Goal: Transaction & Acquisition: Purchase product/service

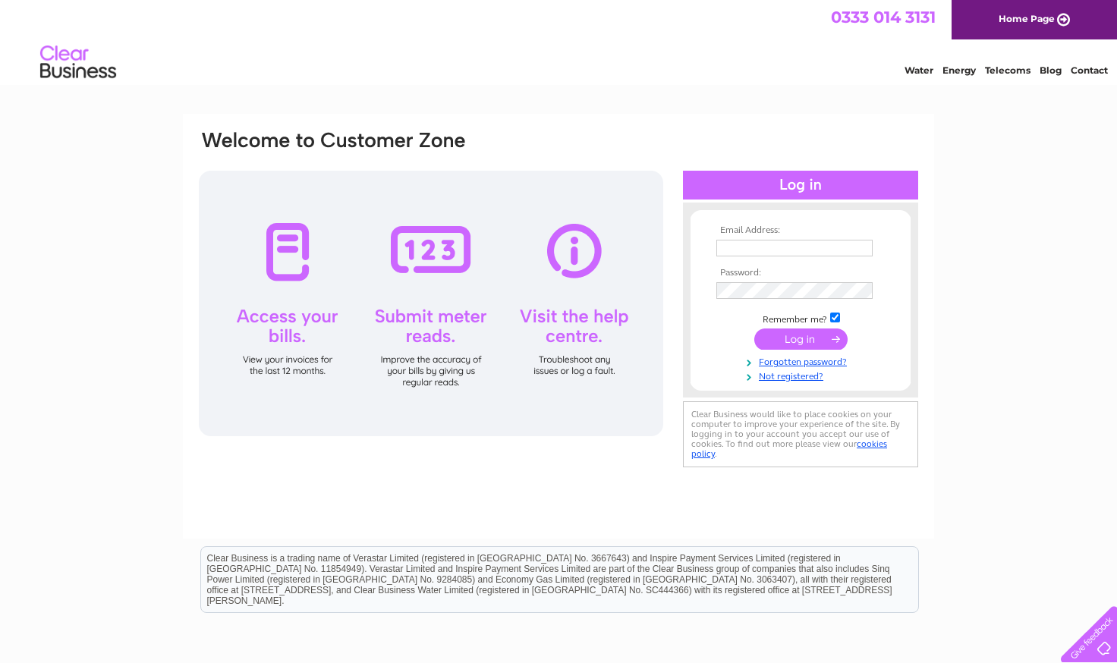
click at [750, 253] on input "text" at bounding box center [794, 248] width 156 height 17
type input "deobaplimited@gmail.com"
click at [788, 348] on input "submit" at bounding box center [800, 339] width 93 height 21
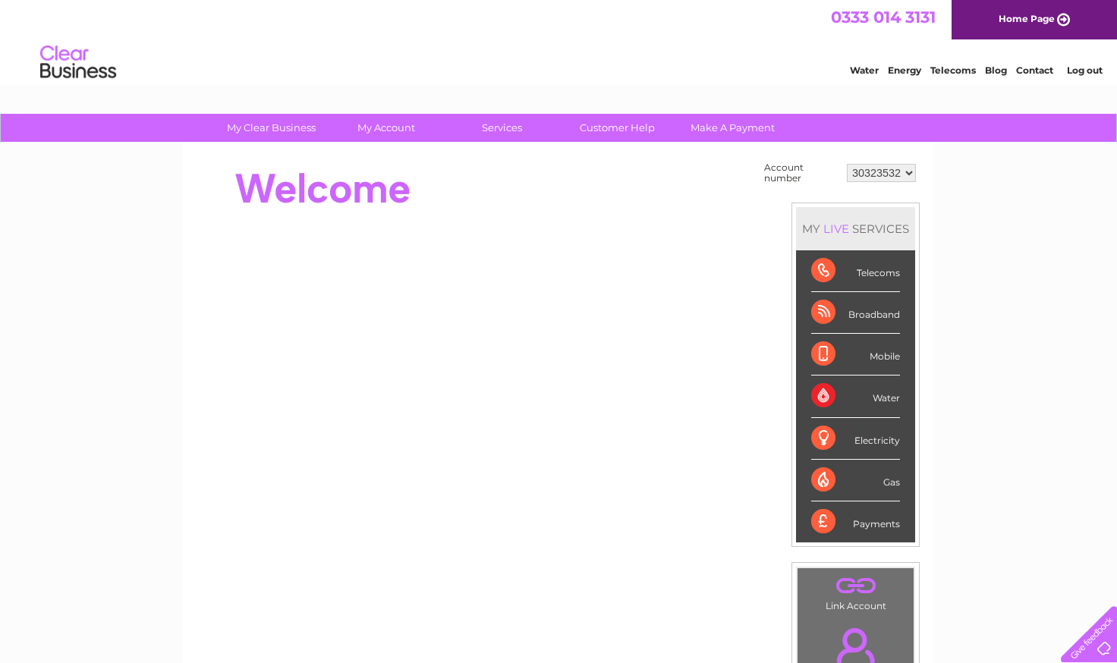
click at [880, 270] on div "Telecoms" at bounding box center [855, 271] width 89 height 42
click at [832, 311] on div "Broadband" at bounding box center [855, 313] width 89 height 42
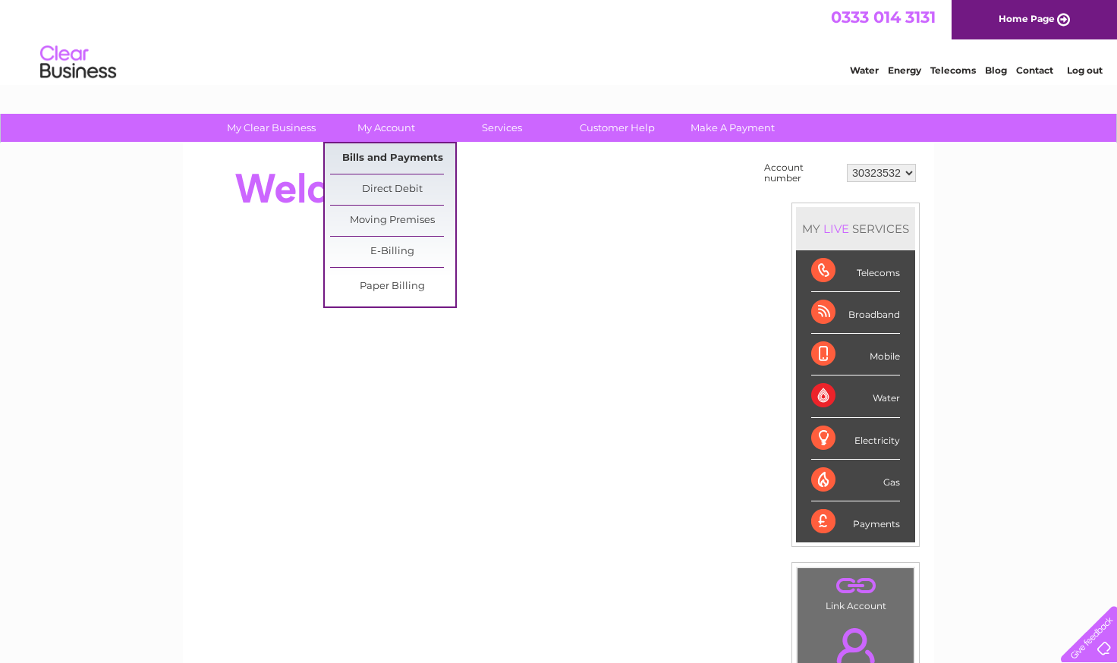
click at [403, 156] on link "Bills and Payments" at bounding box center [392, 158] width 125 height 30
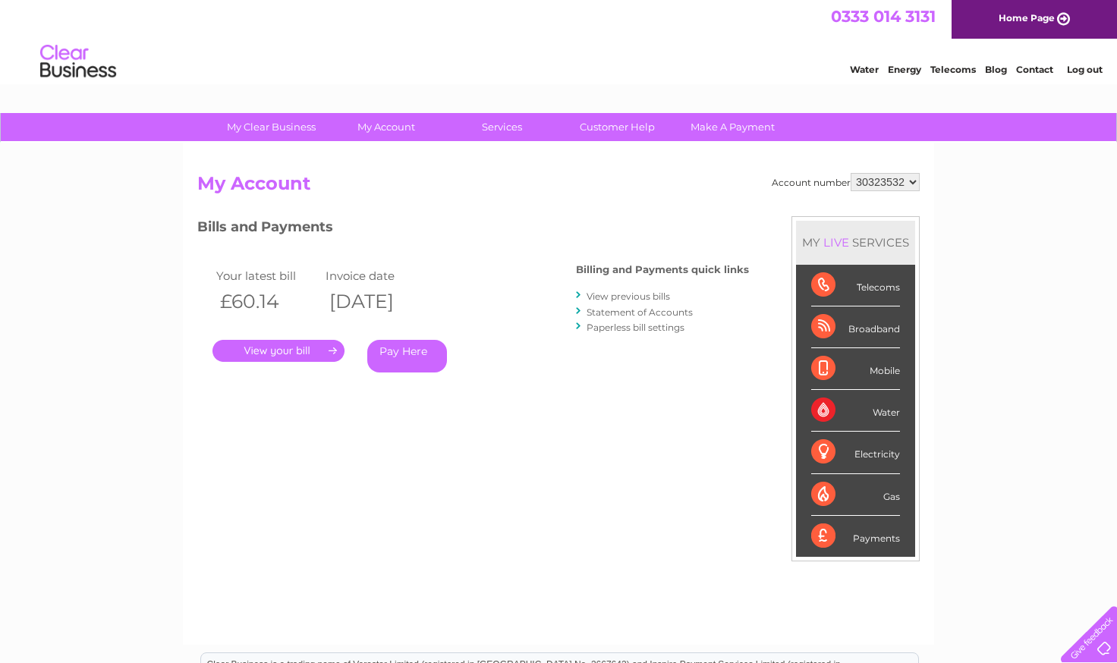
scroll to position [3, 0]
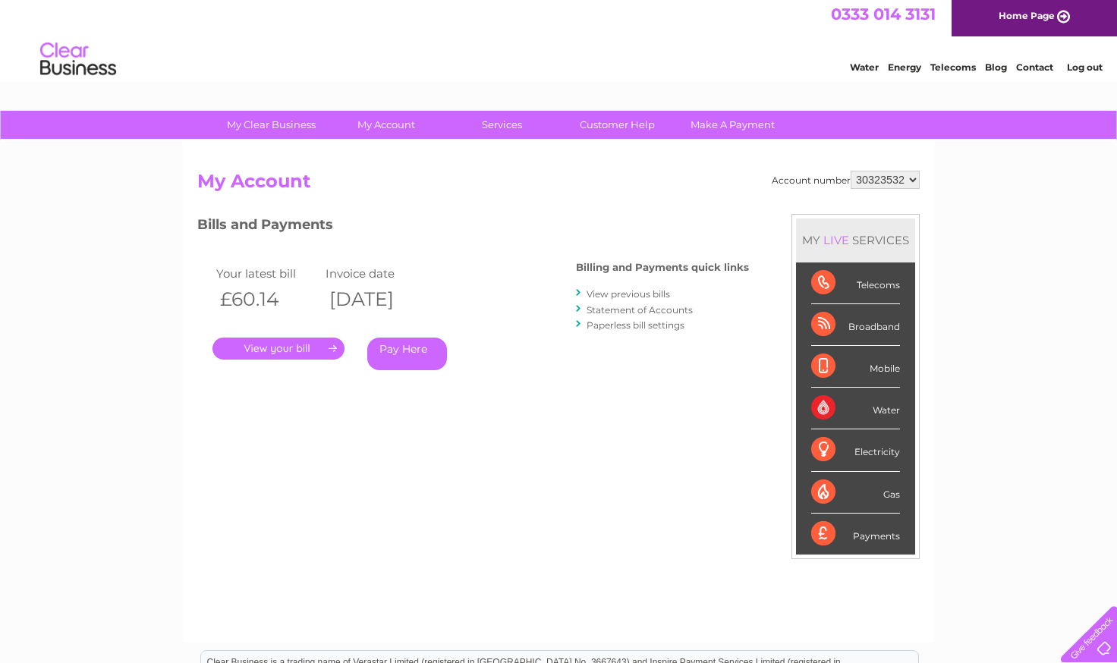
click at [395, 348] on link "Pay Here" at bounding box center [407, 354] width 80 height 33
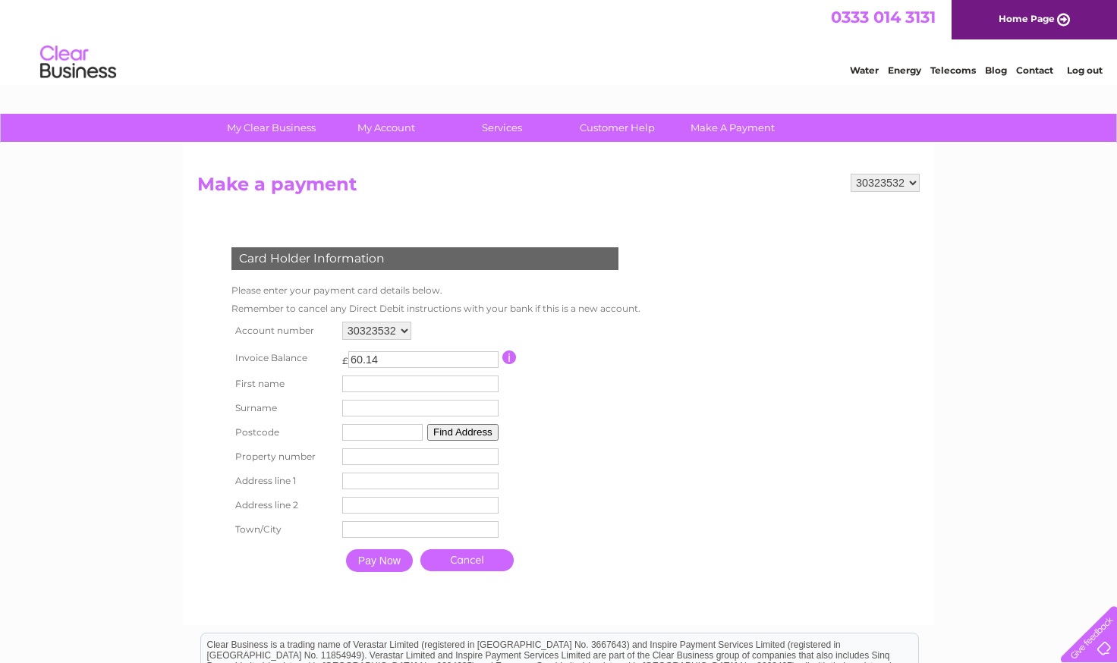
click at [378, 385] on input "text" at bounding box center [420, 384] width 156 height 17
type input "Stephen"
type input "Lally"
type input "EH2 1DR"
click at [454, 437] on button "Find Address" at bounding box center [464, 434] width 71 height 17
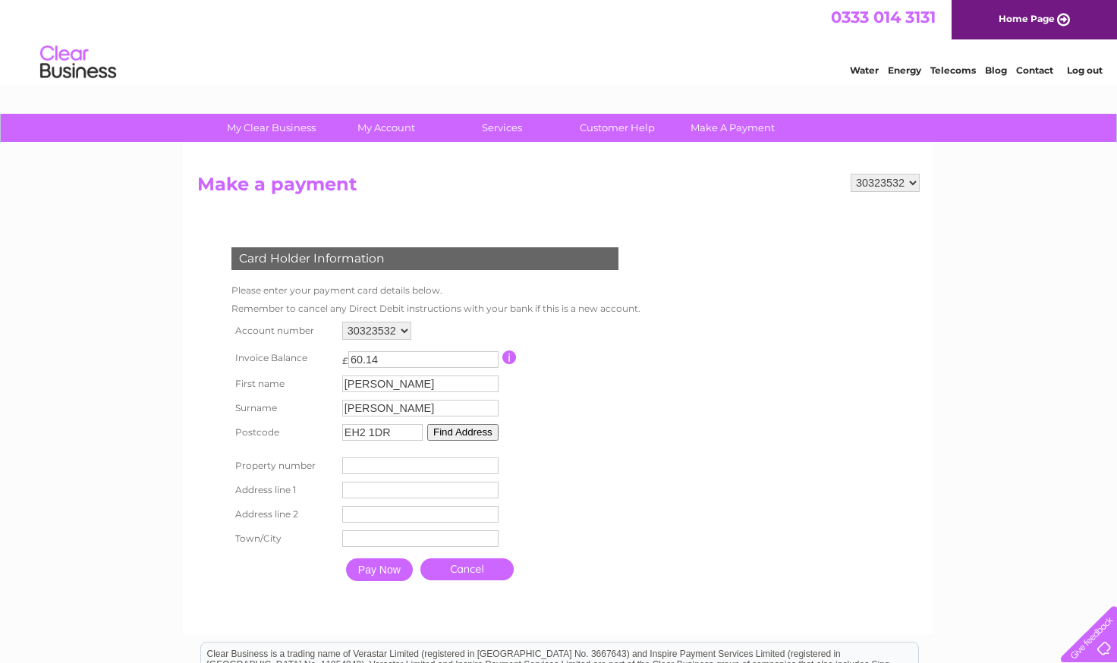
drag, startPoint x: 411, startPoint y: 432, endPoint x: 312, endPoint y: 432, distance: 99.4
click at [312, 432] on tr "Postcode EH2 1DR Find Address" at bounding box center [433, 432] width 410 height 24
click at [363, 469] on input "number" at bounding box center [420, 466] width 156 height 17
type input "96"
click at [395, 488] on input "text" at bounding box center [420, 490] width 156 height 17
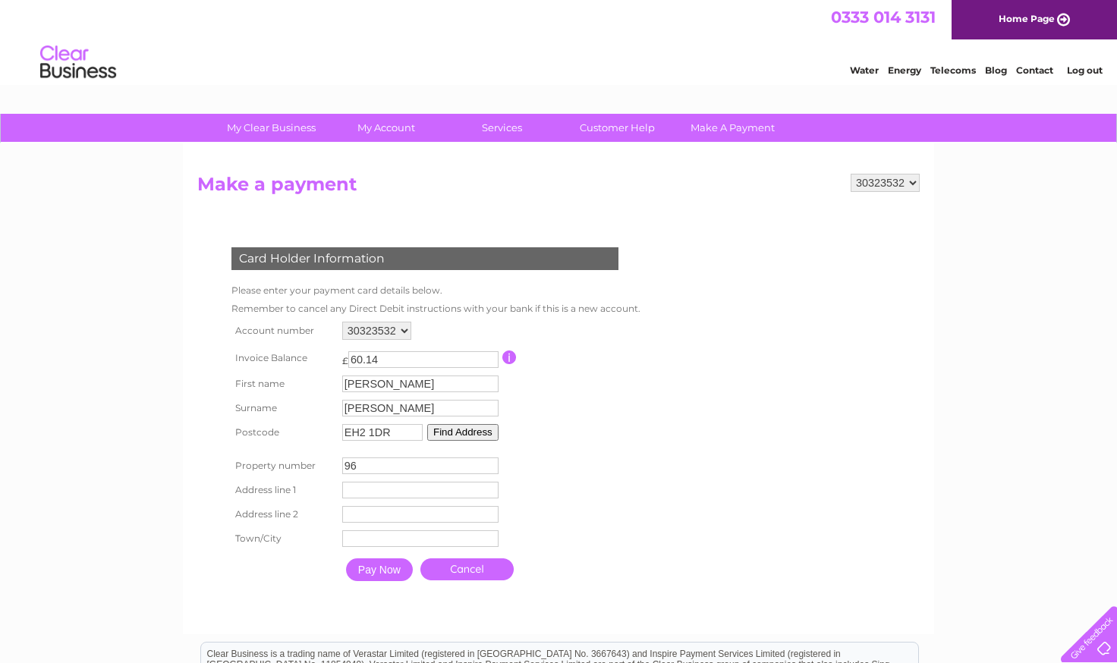
click at [408, 473] on input "96" at bounding box center [420, 466] width 156 height 17
click at [385, 493] on input "text" at bounding box center [420, 490] width 156 height 17
type input "96 Hanover Street, Edinburgh"
type input "Edinburgh"
click at [395, 569] on input "Pay Now" at bounding box center [380, 571] width 67 height 23
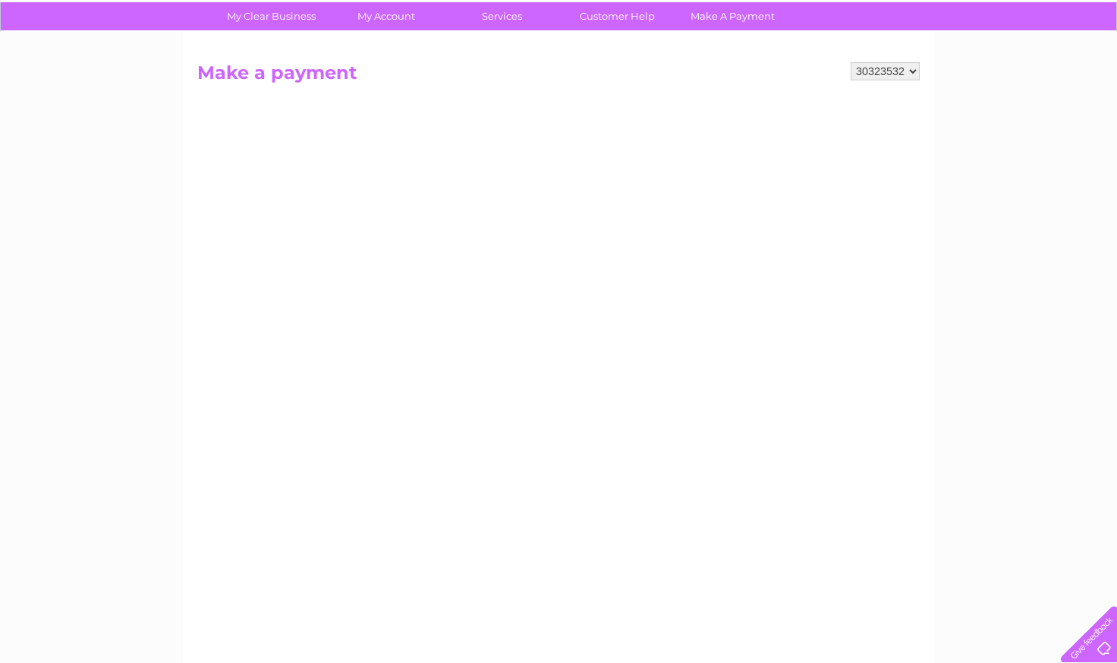
scroll to position [130, 0]
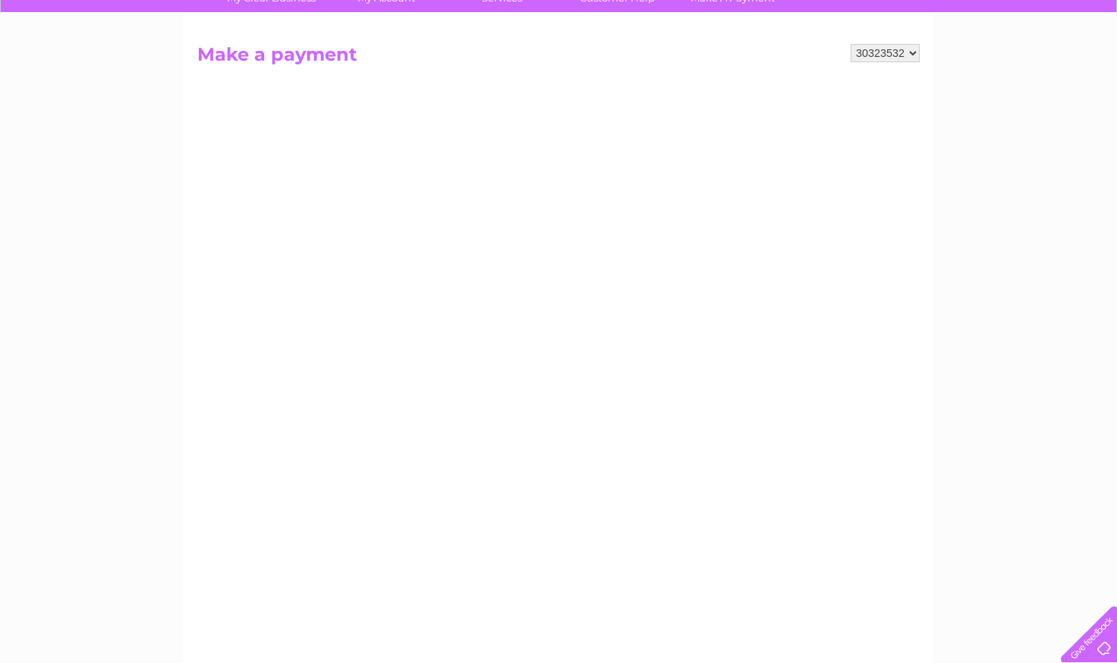
click at [879, 66] on h2 "Make a payment" at bounding box center [558, 58] width 722 height 29
click at [879, 55] on select "30323532" at bounding box center [885, 53] width 69 height 18
click at [851, 44] on select "30323532" at bounding box center [885, 53] width 69 height 18
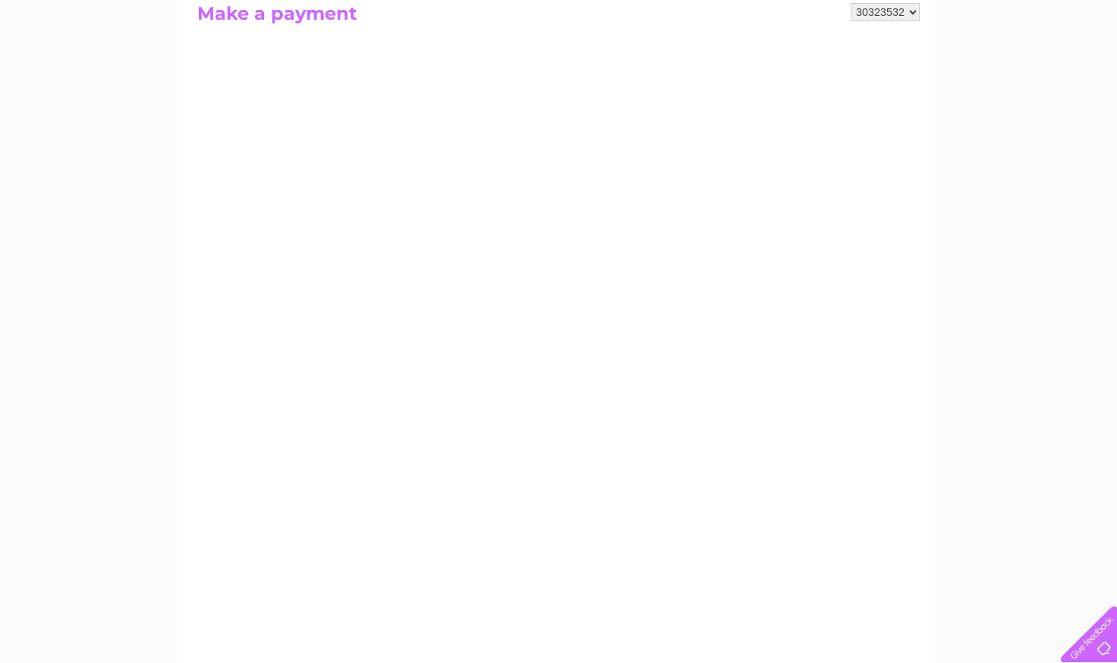
scroll to position [0, 0]
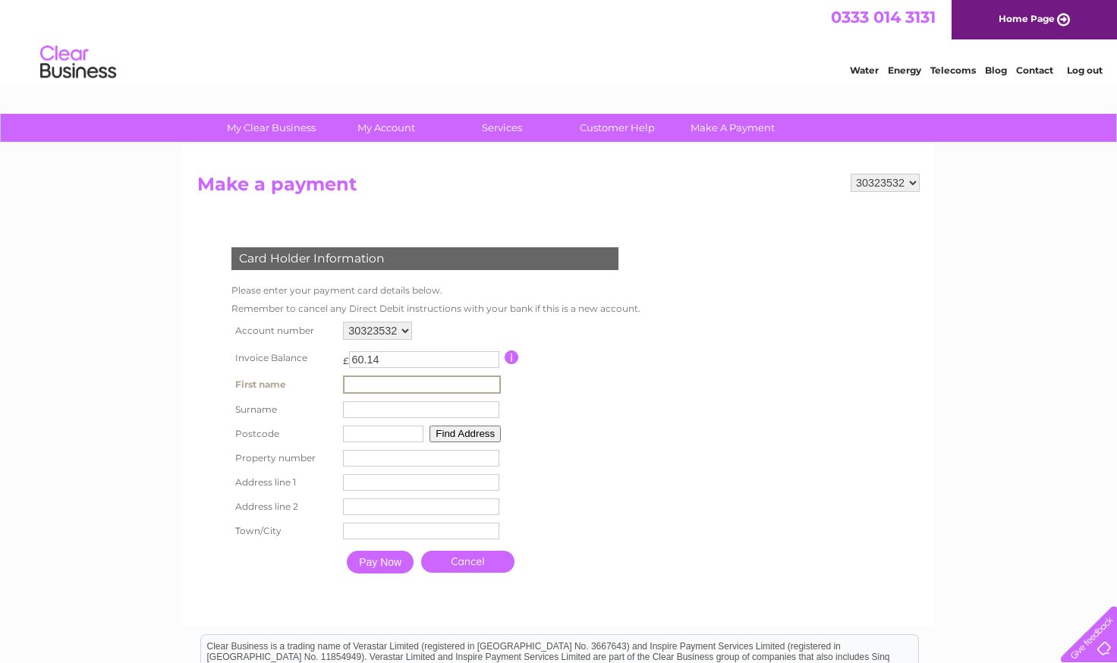
click at [404, 389] on input "text" at bounding box center [422, 385] width 158 height 18
type input "J"
type input "[PERSON_NAME] Man"
type input "[PERSON_NAME]"
type input "EH2 1DR"
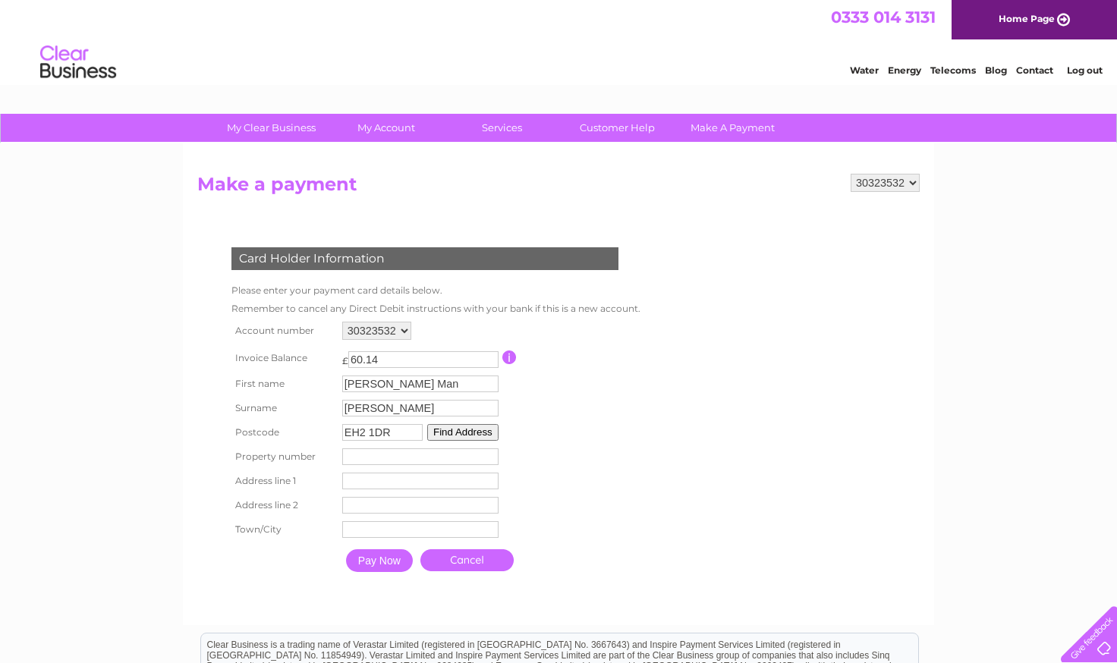
click at [414, 463] on input "number" at bounding box center [420, 456] width 156 height 17
type input "96"
click at [433, 493] on td "Address Line Two" at bounding box center [420, 505] width 164 height 24
click at [435, 486] on input "text" at bounding box center [420, 481] width 156 height 17
type input "96 Hanover Street, Edinburgh"
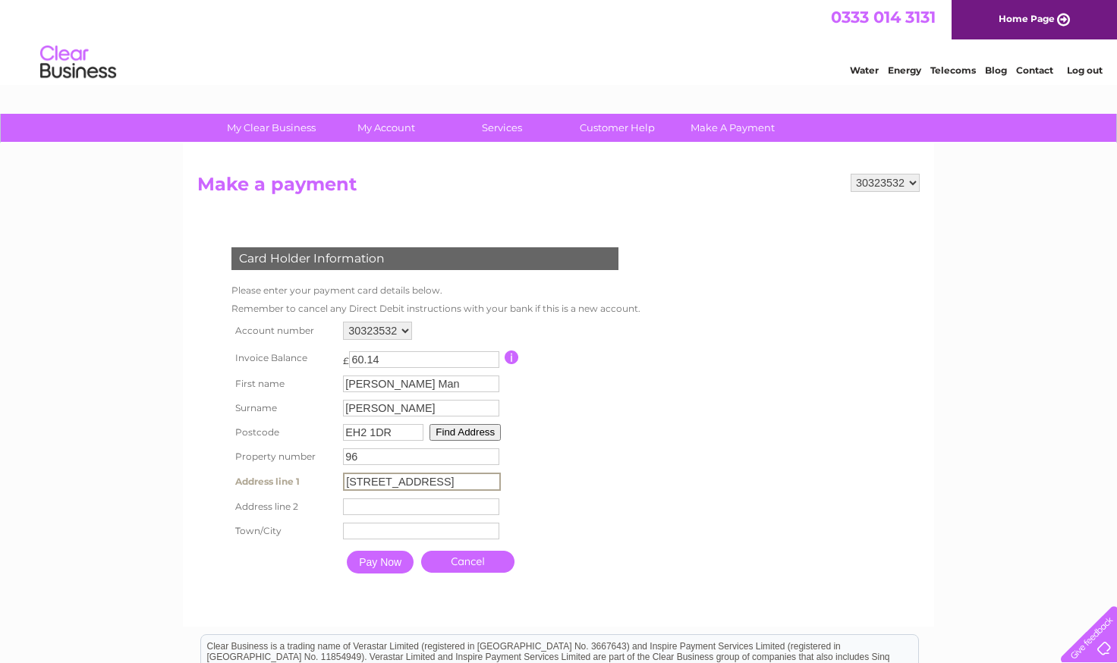
type input "Edinburgh"
click at [389, 559] on input "Pay Now" at bounding box center [379, 560] width 67 height 23
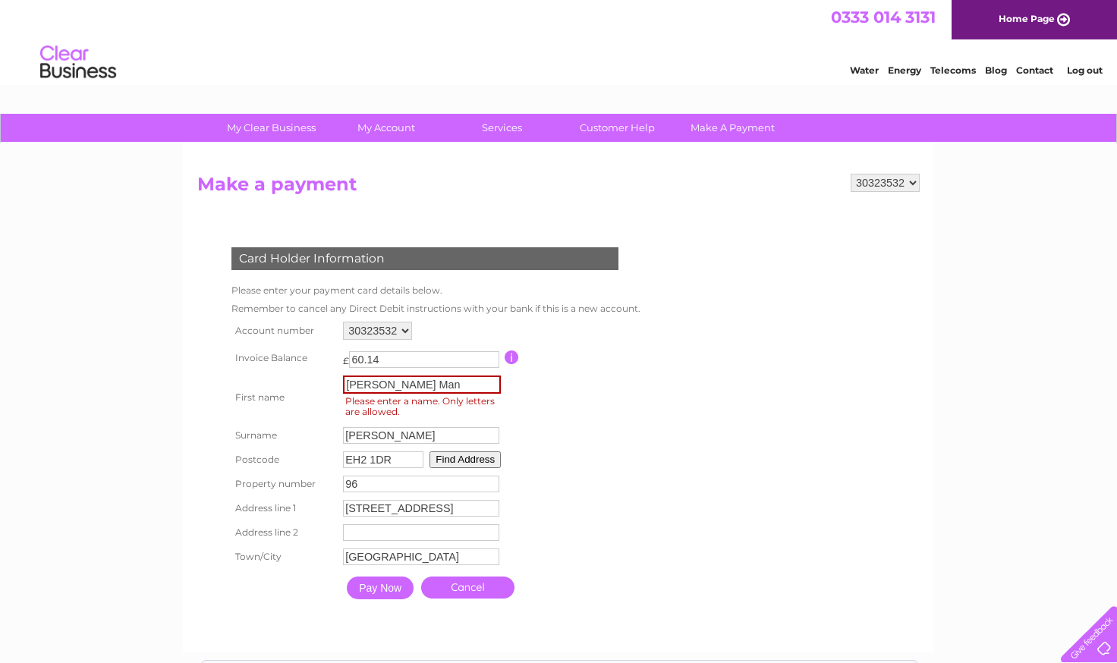
drag, startPoint x: 417, startPoint y: 385, endPoint x: 399, endPoint y: 384, distance: 17.5
click at [413, 385] on input "Yee Man" at bounding box center [422, 385] width 158 height 18
drag, startPoint x: 369, startPoint y: 381, endPoint x: 426, endPoint y: 386, distance: 57.2
click at [426, 386] on input "Yee Man" at bounding box center [422, 385] width 158 height 18
type input "Yee"
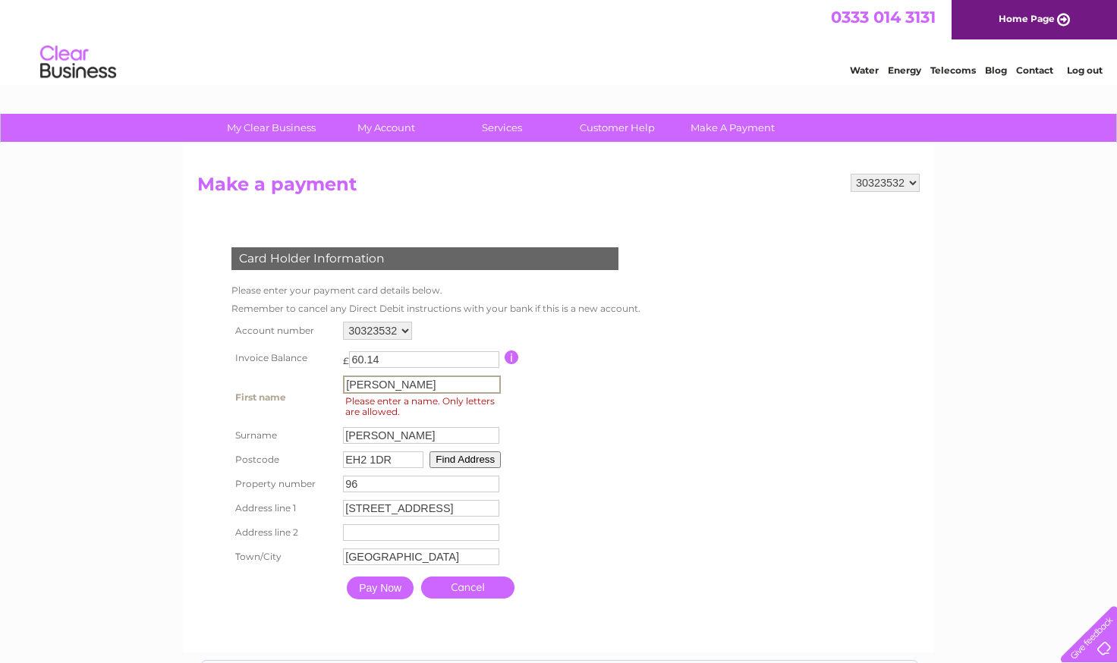
click at [381, 581] on input "Pay Now" at bounding box center [380, 588] width 67 height 23
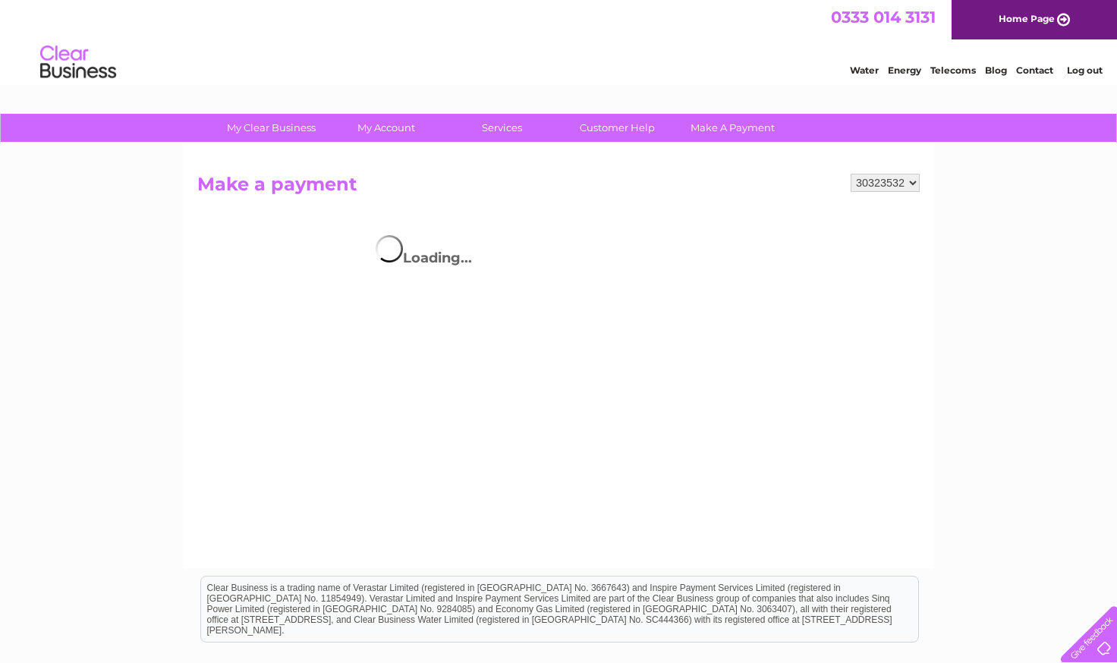
click at [381, 582] on div "Clear Business is a trading name of Verastar Limited (registered in [GEOGRAPHIC…" at bounding box center [559, 609] width 717 height 65
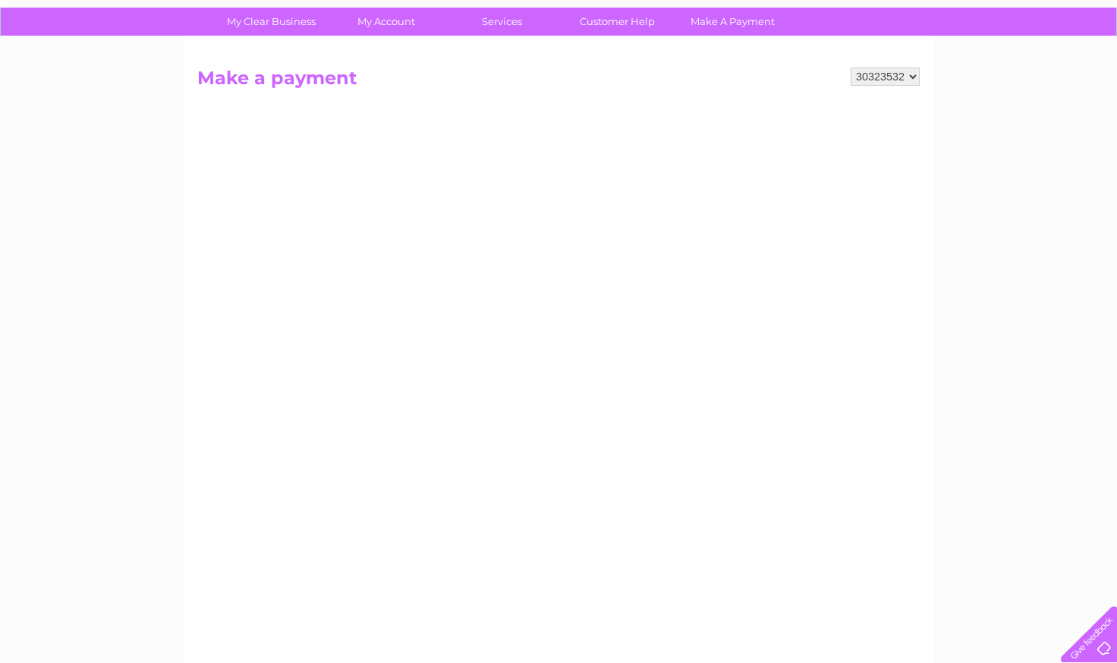
scroll to position [56, 0]
